Goal: Transaction & Acquisition: Purchase product/service

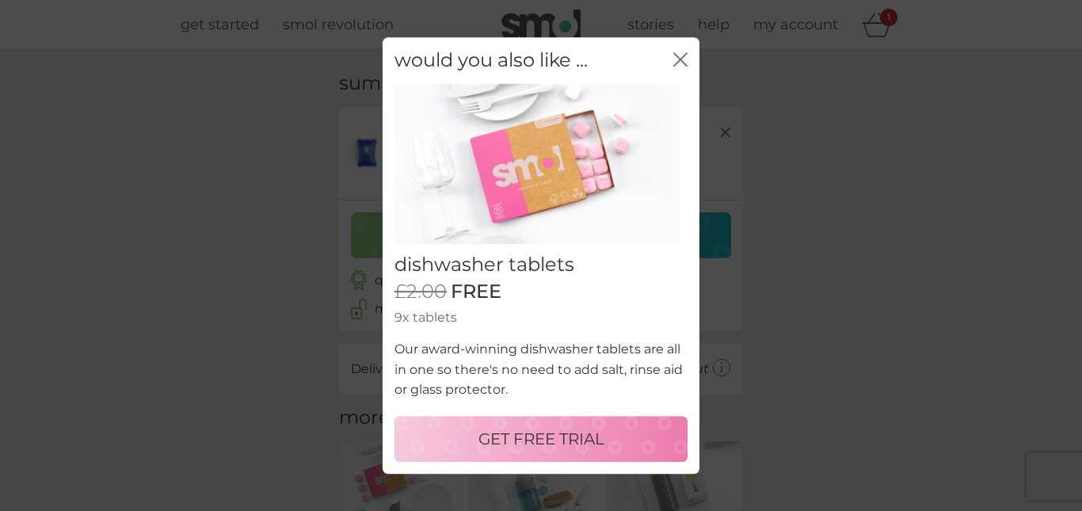
click at [679, 59] on icon "close" at bounding box center [681, 59] width 14 height 14
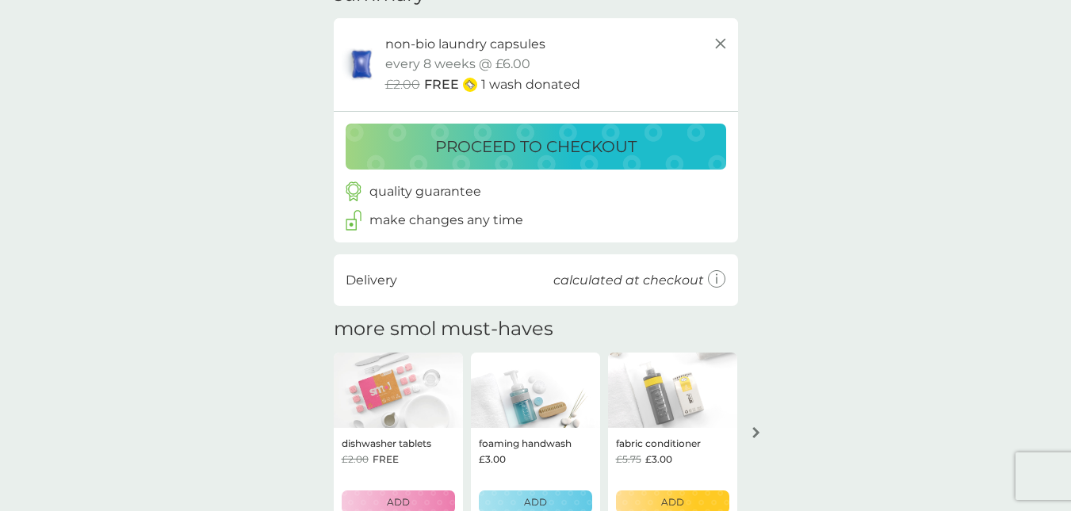
scroll to position [86, 0]
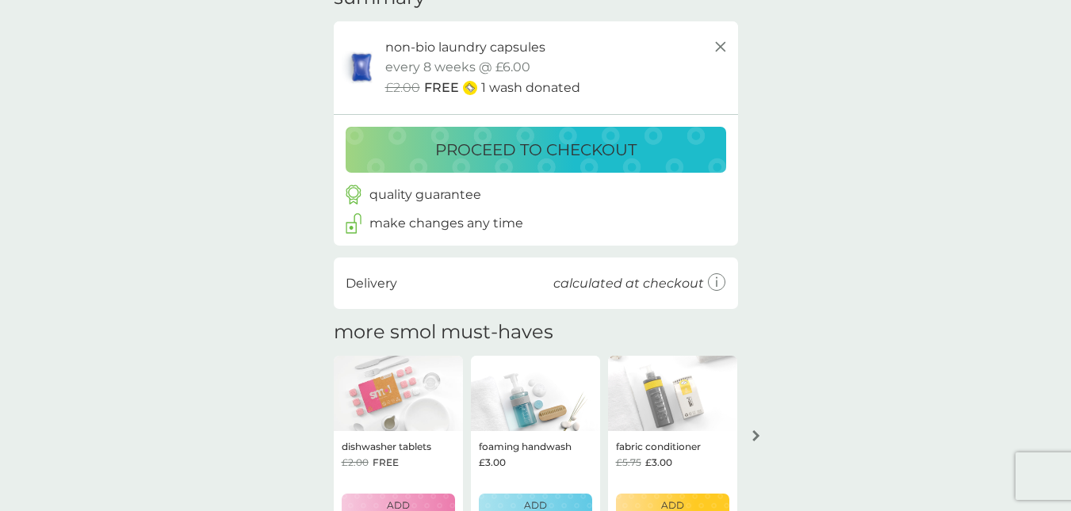
click at [536, 149] on p "proceed to checkout" at bounding box center [535, 149] width 201 height 25
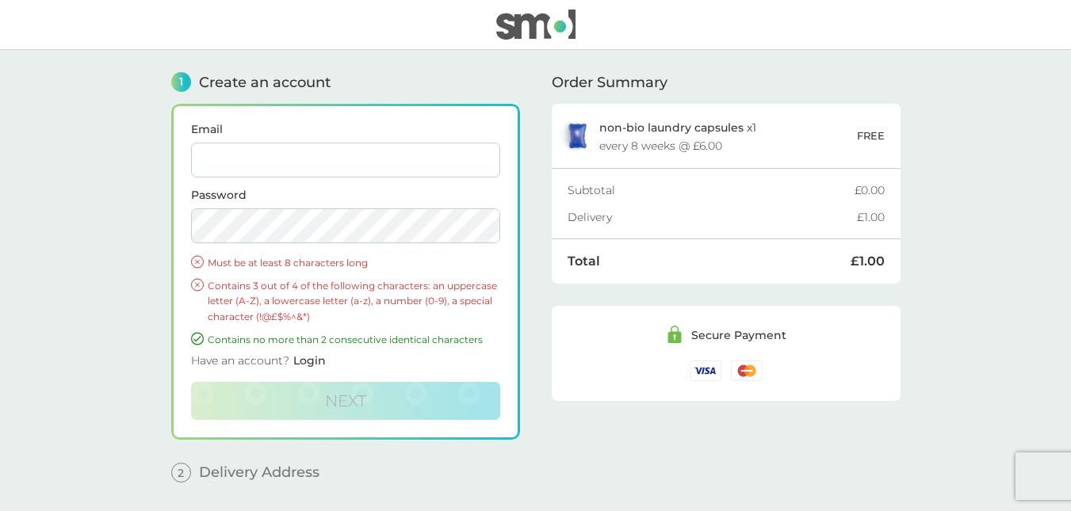
click at [274, 161] on input "Email" at bounding box center [345, 160] width 309 height 35
type input "andrew.potter13@btinternet.com"
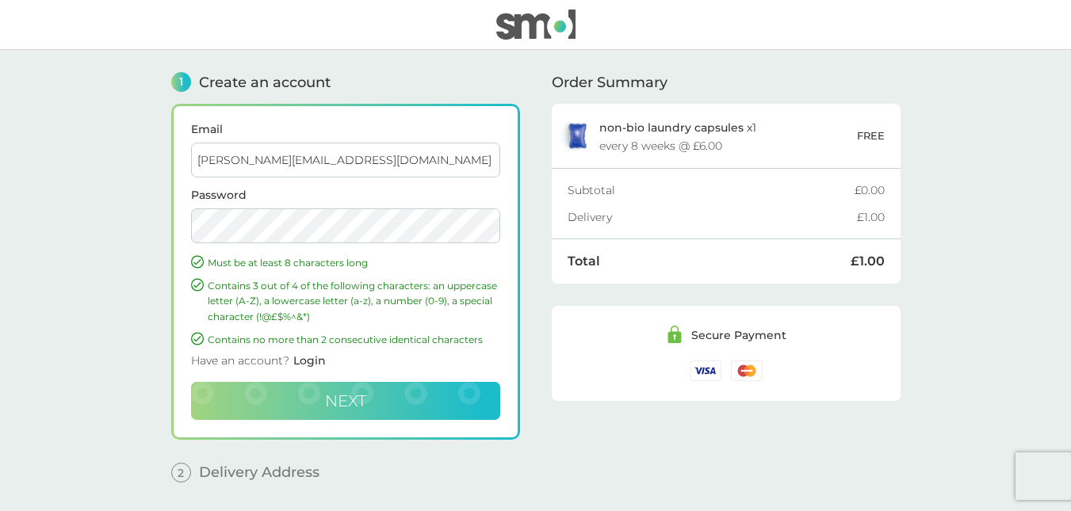
click at [337, 388] on button "Next" at bounding box center [345, 401] width 309 height 38
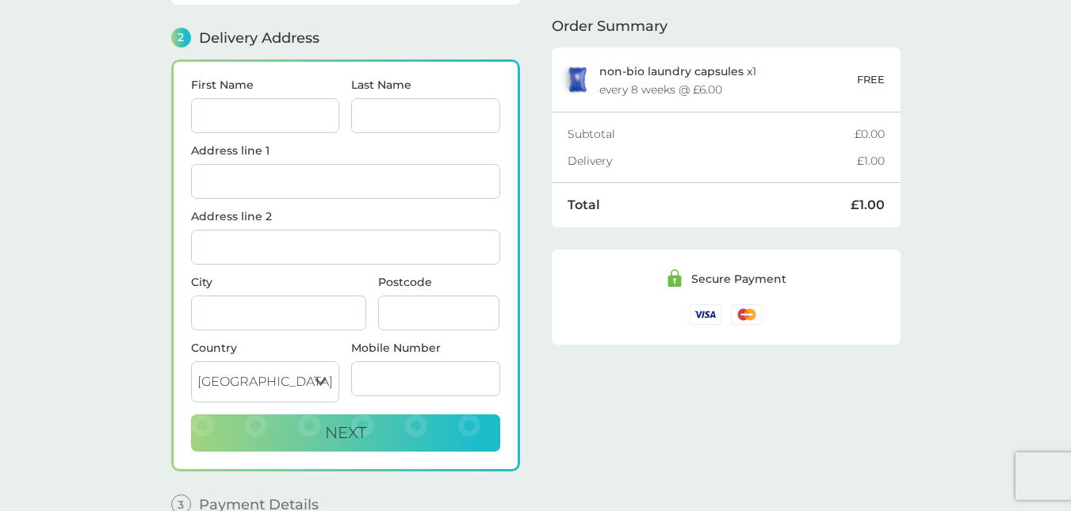
scroll to position [195, 0]
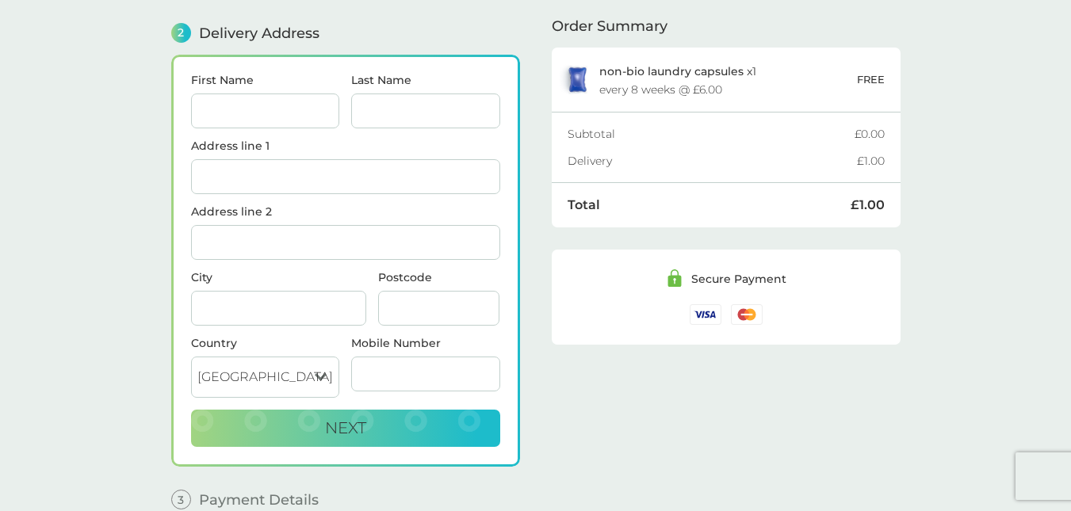
click at [250, 114] on input "First Name" at bounding box center [265, 111] width 149 height 35
type input "[PERSON_NAME]"
type input "Potter"
type input "34 Victori"
type input "07368587517"
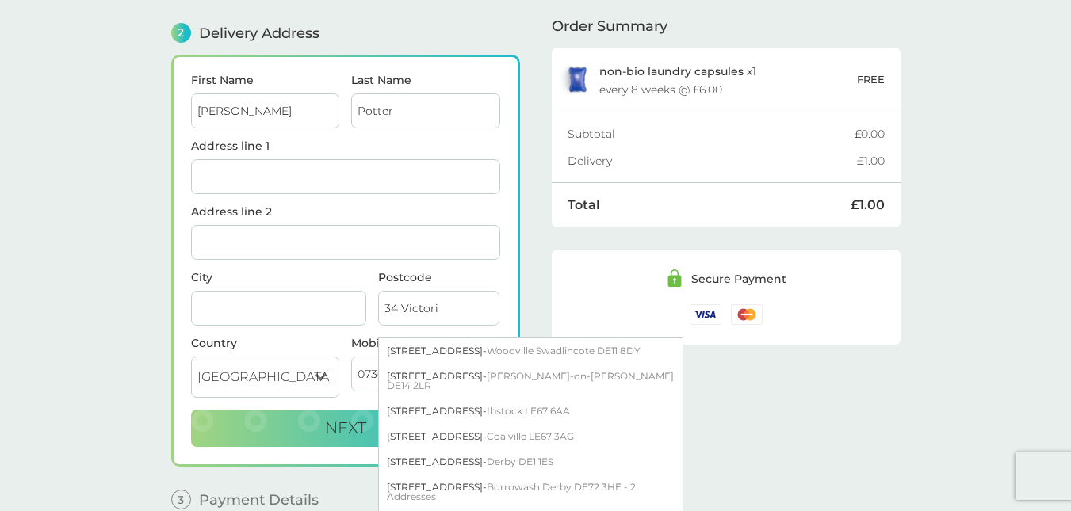
click at [260, 181] on input "Address line 1" at bounding box center [345, 176] width 309 height 35
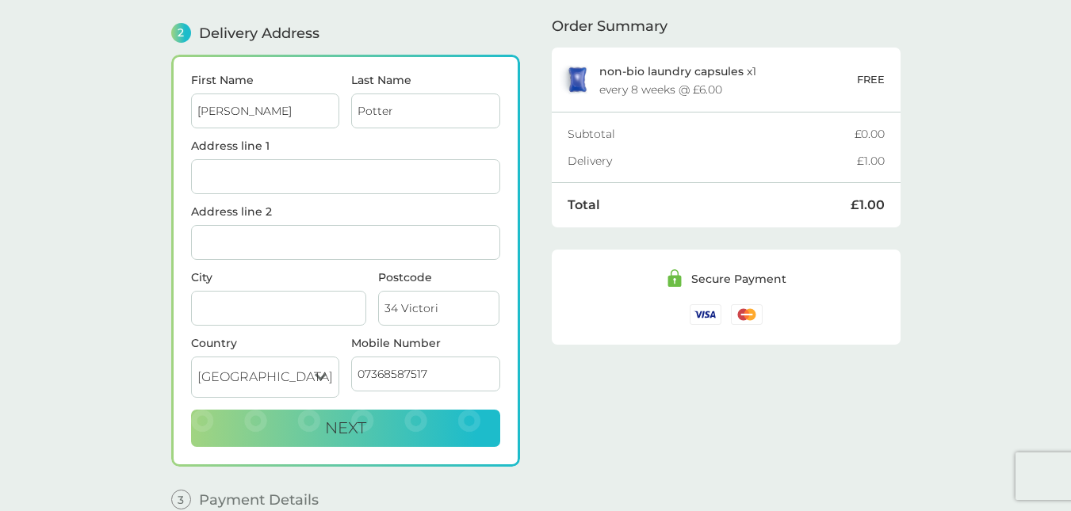
type input "[STREET_ADDRESS]"
type input "Llanbradach"
type input "CAERPHILLY"
click at [94, 282] on main "1 Create an account andrew.potter13@btinternet.com Edit 2 Delivery Address Firs…" at bounding box center [535, 200] width 1071 height 690
click at [319, 418] on button "Next" at bounding box center [345, 429] width 309 height 38
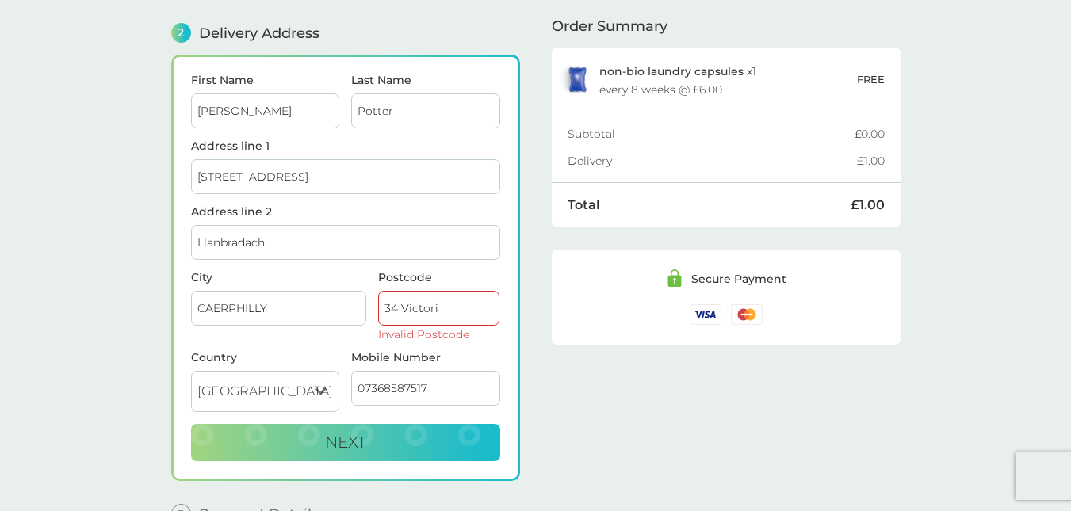
click at [452, 316] on input "34 Victori" at bounding box center [439, 308] width 122 height 35
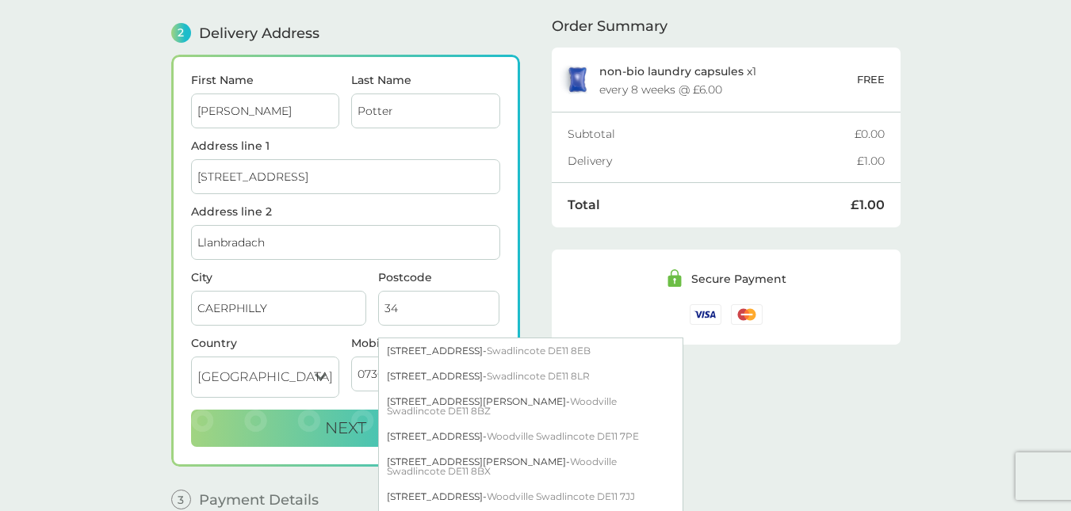
type input "3"
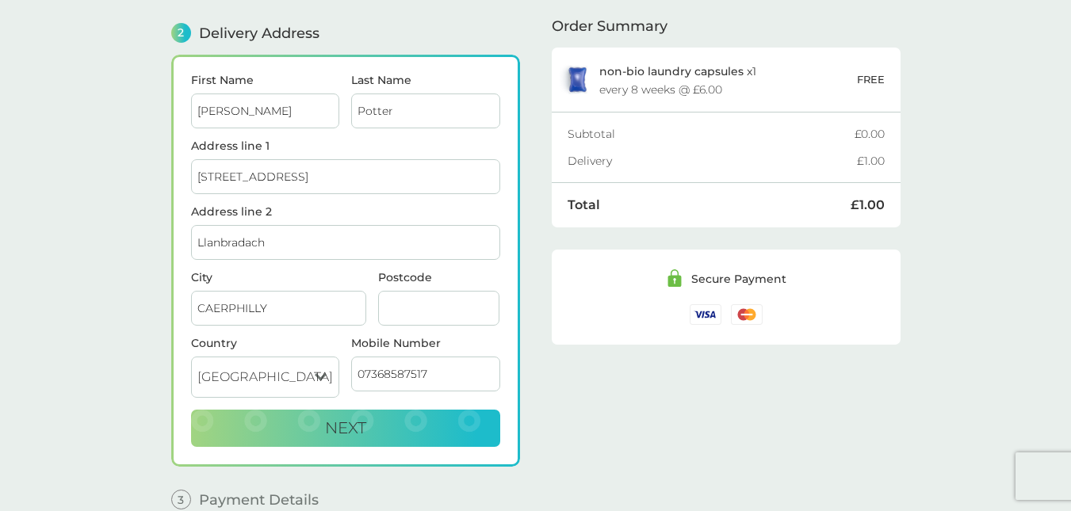
click at [422, 303] on input "Postcode" at bounding box center [439, 308] width 122 height 35
type input "CF83 3NY"
click at [743, 364] on div "Order Summary non-bio laundry capsules x 1 every 8 weeks @ £6.00 FREE Subtotal …" at bounding box center [725, 188] width 349 height 666
click at [339, 434] on span "Next" at bounding box center [345, 427] width 41 height 19
checkbox input "true"
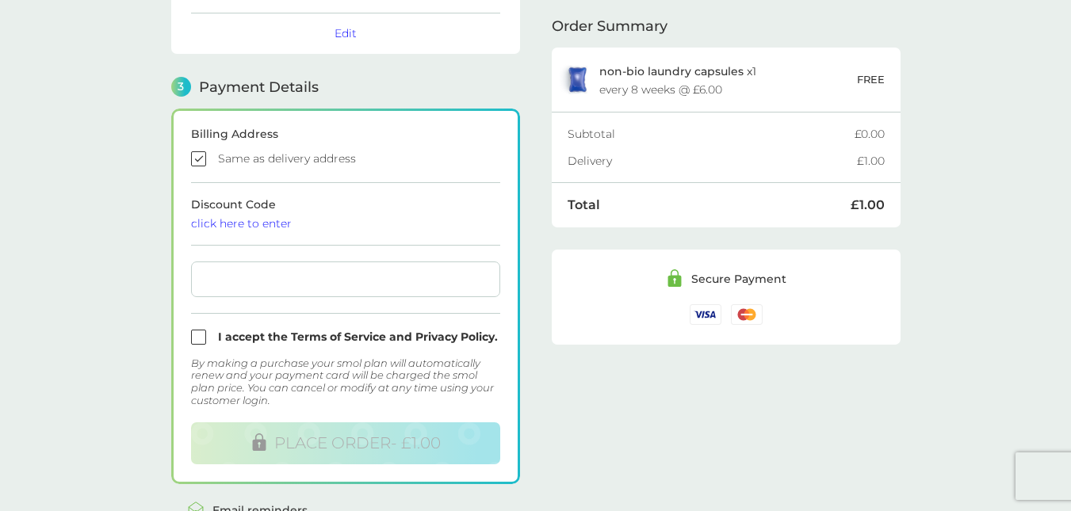
scroll to position [433, 0]
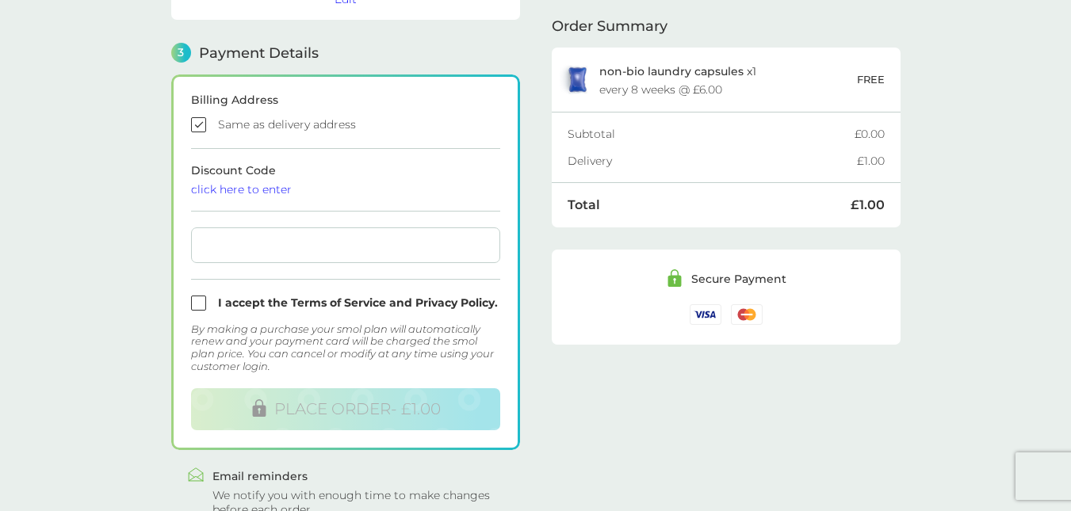
click at [195, 302] on input "checkbox" at bounding box center [345, 303] width 309 height 15
checkbox input "true"
click at [265, 254] on div at bounding box center [345, 245] width 309 height 36
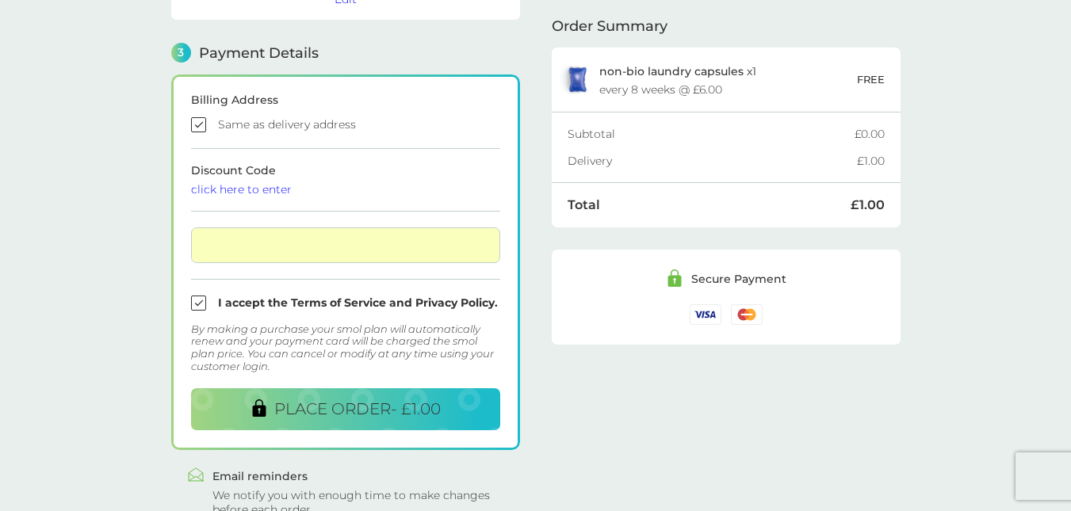
click at [533, 356] on div "1 Create an account andrew.potter13@btinternet.com Edit 2 Delivery Address Andr…" at bounding box center [535, 66] width 729 height 900
click at [324, 414] on span "PLACE ORDER - £1.00" at bounding box center [357, 408] width 166 height 19
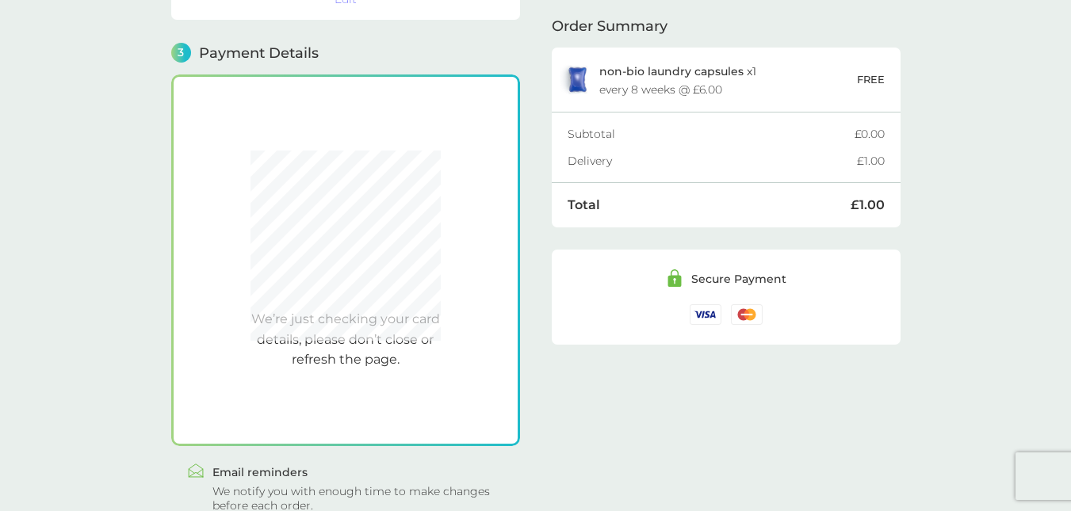
scroll to position [453, 0]
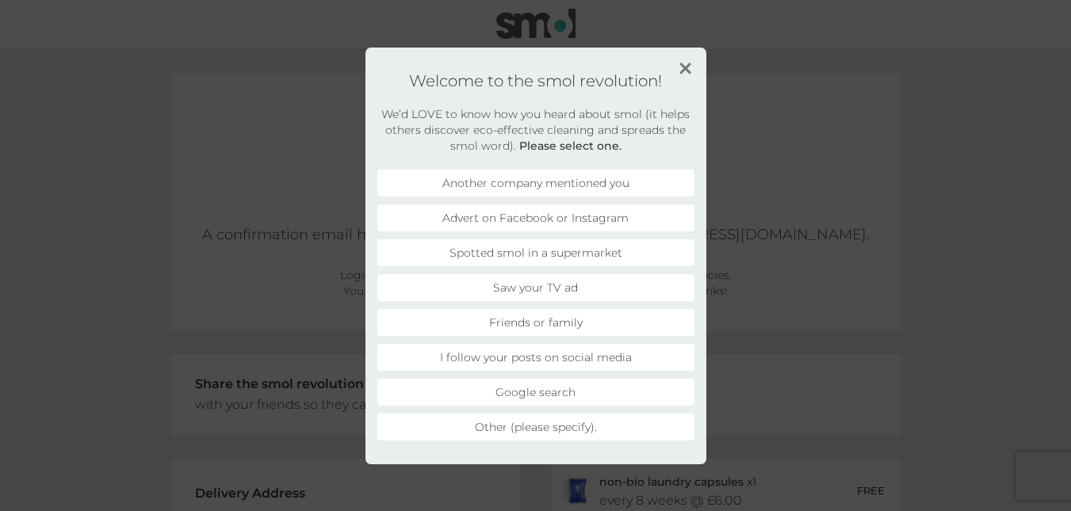
click at [593, 218] on li "Advert on Facebook or Instagram" at bounding box center [535, 217] width 317 height 27
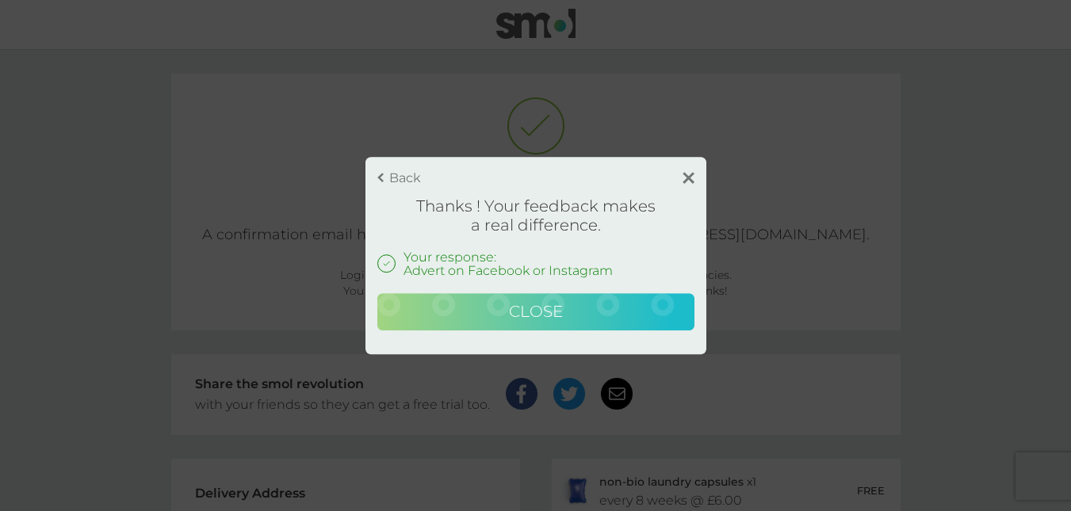
click at [532, 315] on span "Close" at bounding box center [536, 311] width 54 height 19
